Goal: Information Seeking & Learning: Learn about a topic

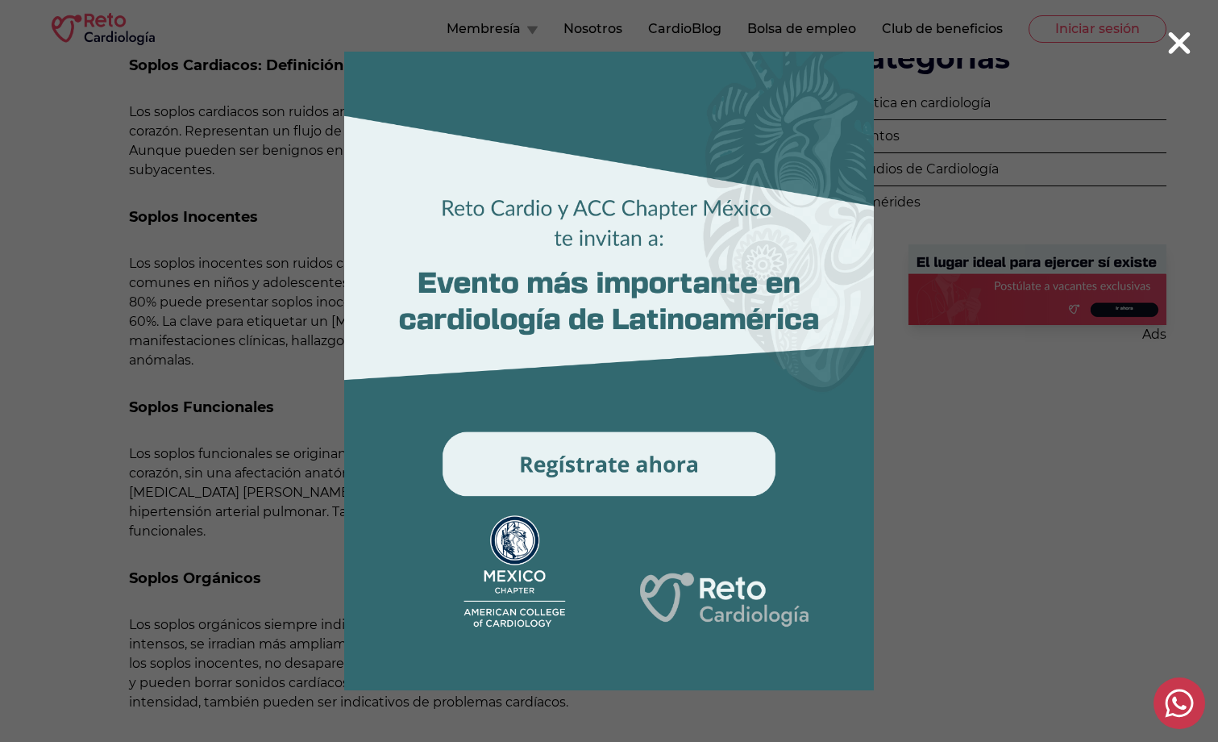
scroll to position [806, 0]
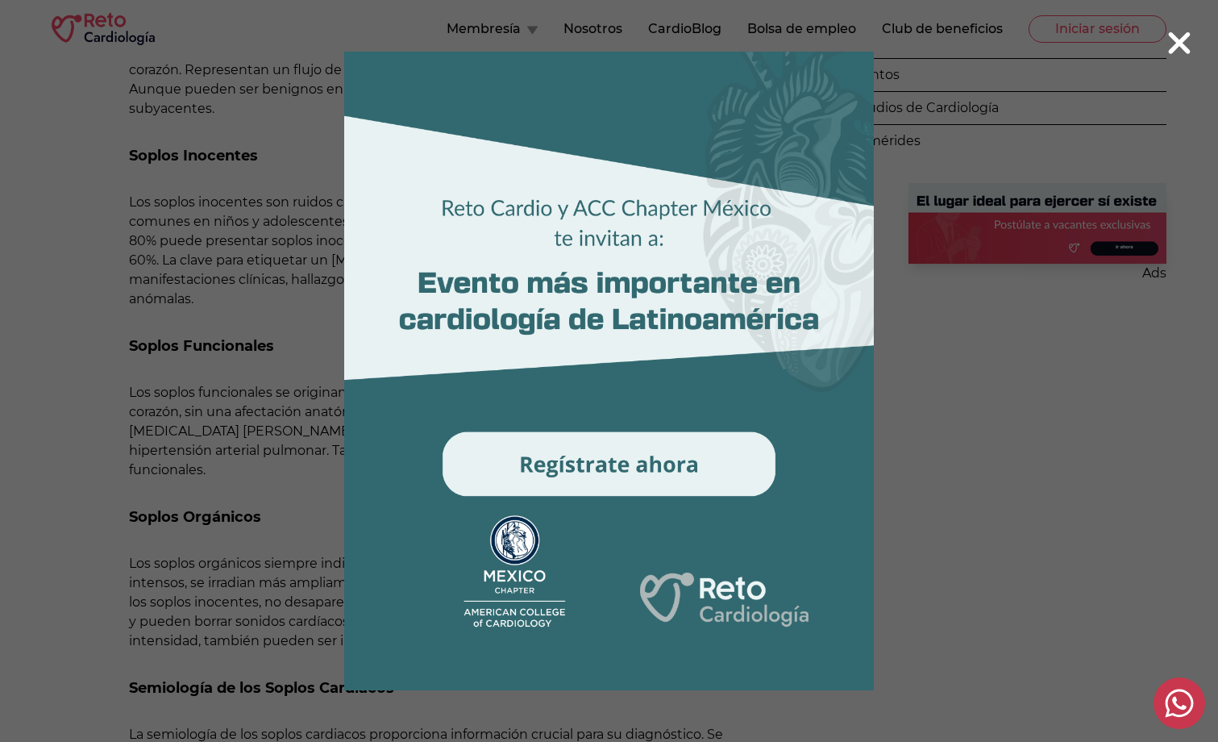
click at [516, 541] on 1 at bounding box center [609, 371] width 619 height 639
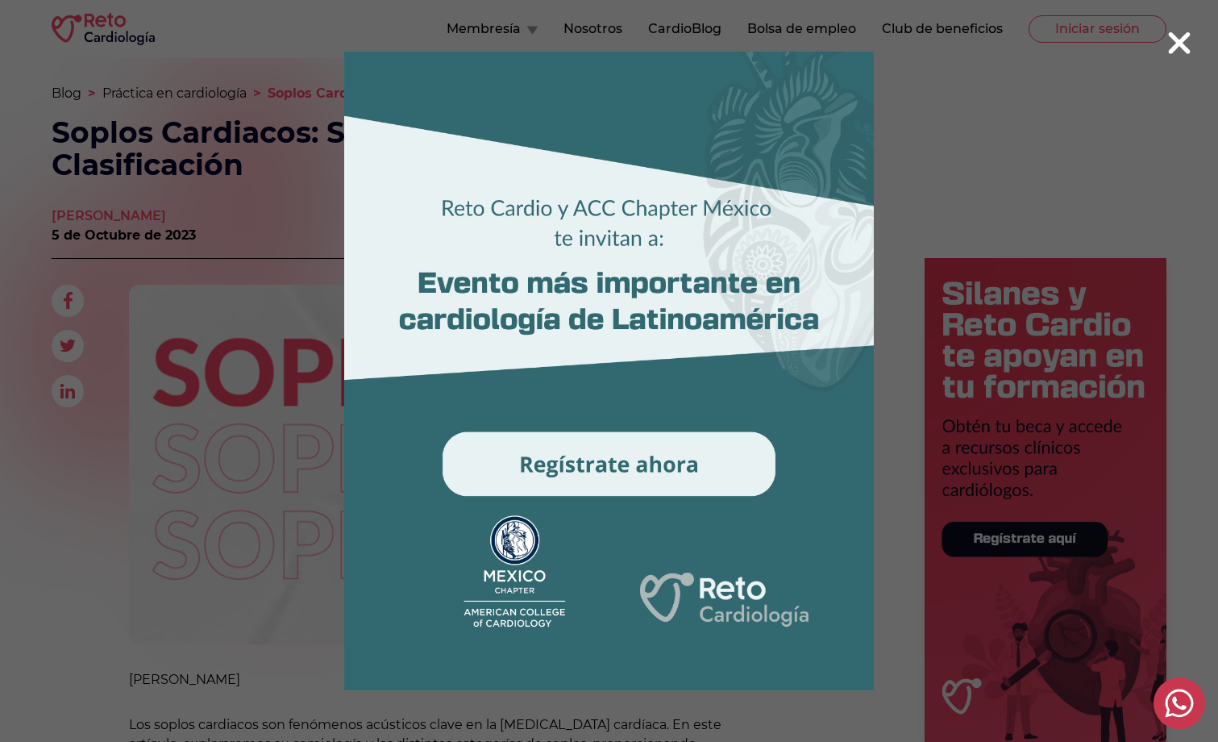
click at [628, 44] on icon at bounding box center [1180, 43] width 22 height 22
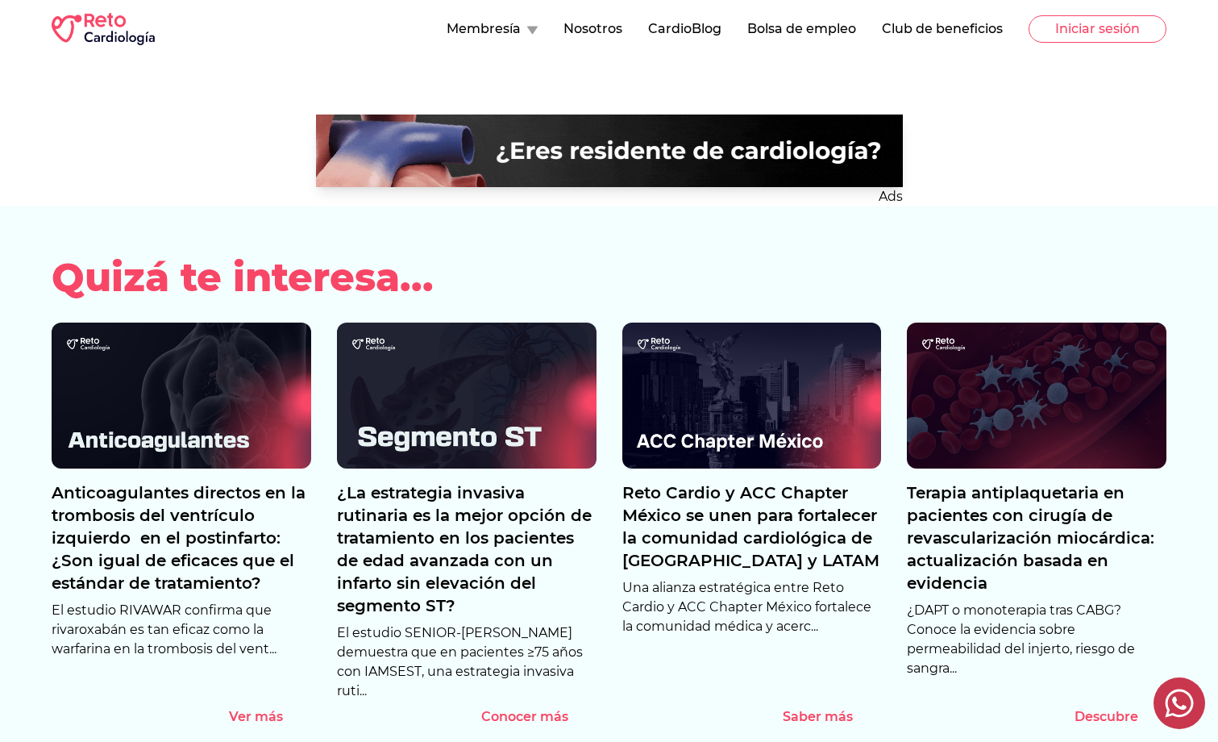
scroll to position [2257, 0]
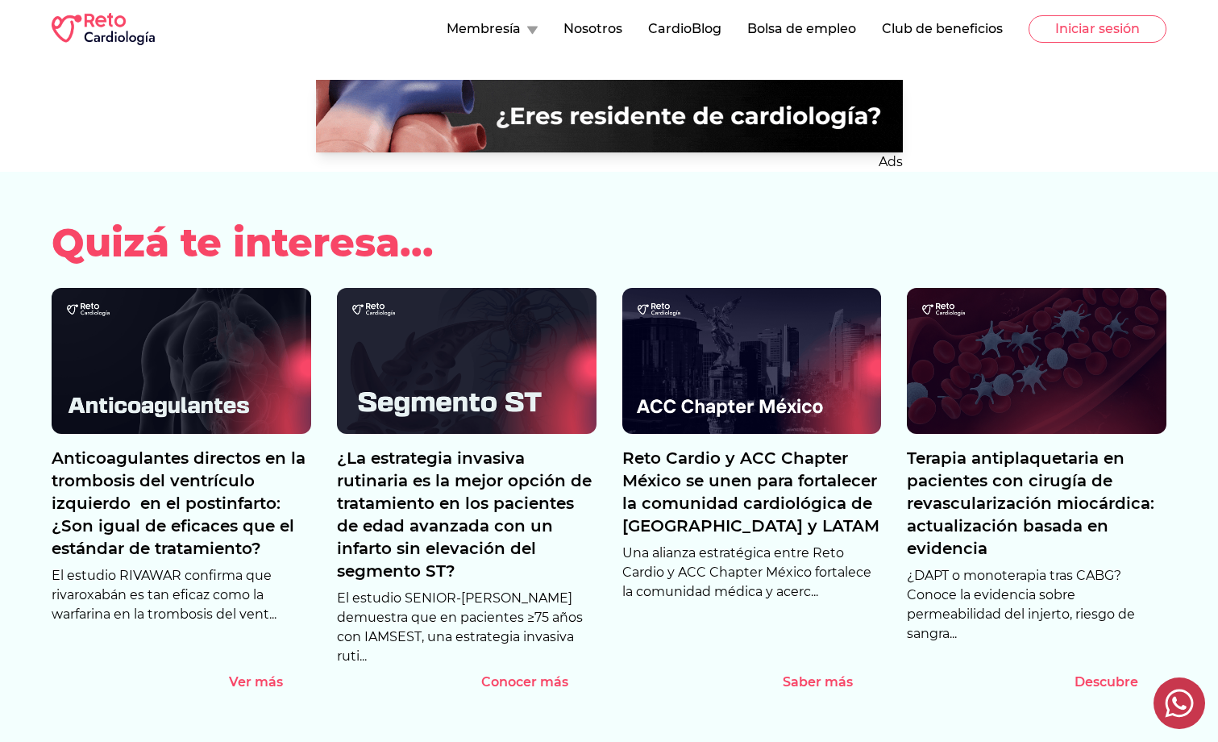
click at [440, 288] on img at bounding box center [467, 361] width 260 height 146
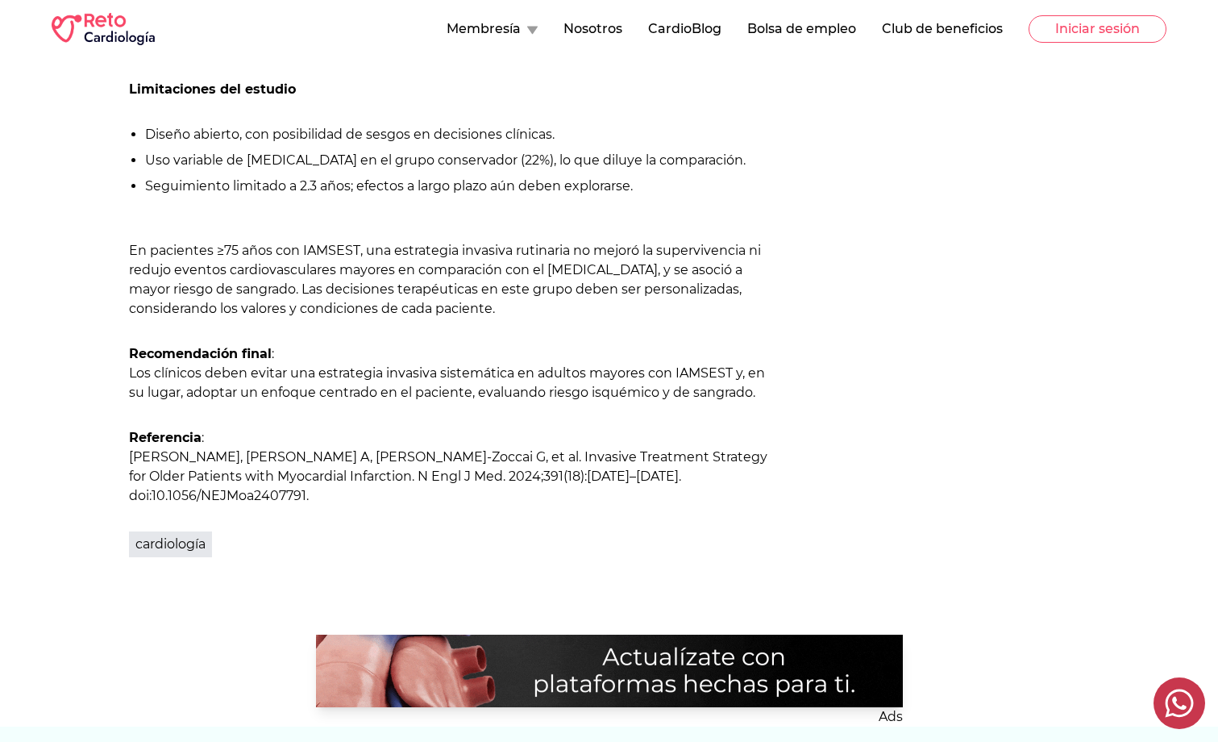
scroll to position [1774, 0]
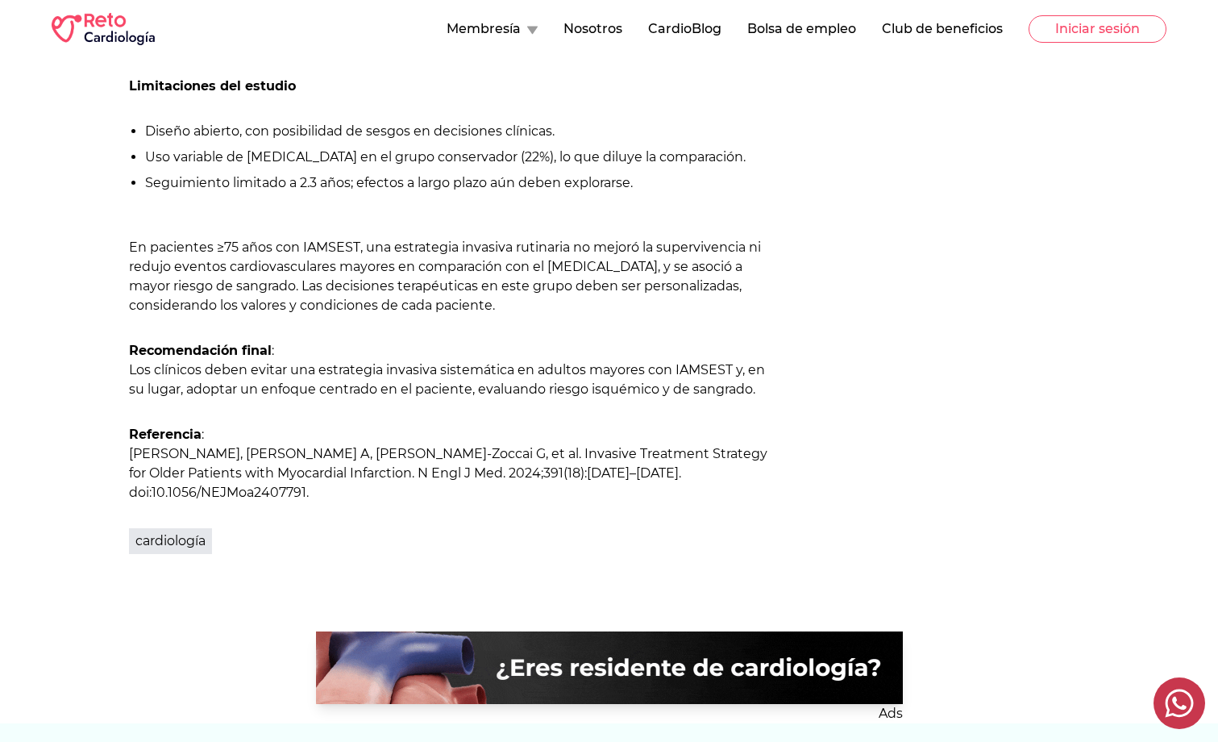
click at [160, 528] on link "cardiología" at bounding box center [170, 541] width 83 height 26
